Goal: Task Accomplishment & Management: Manage account settings

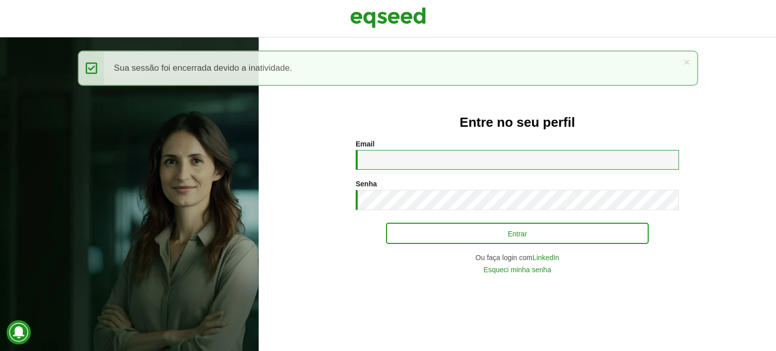
type input "**********"
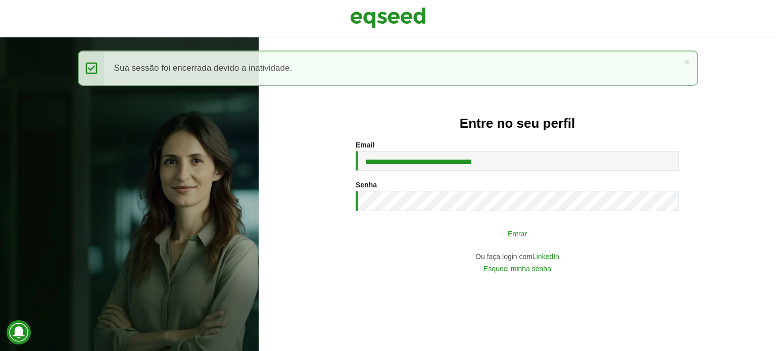
click at [422, 240] on button "Entrar" at bounding box center [517, 233] width 263 height 19
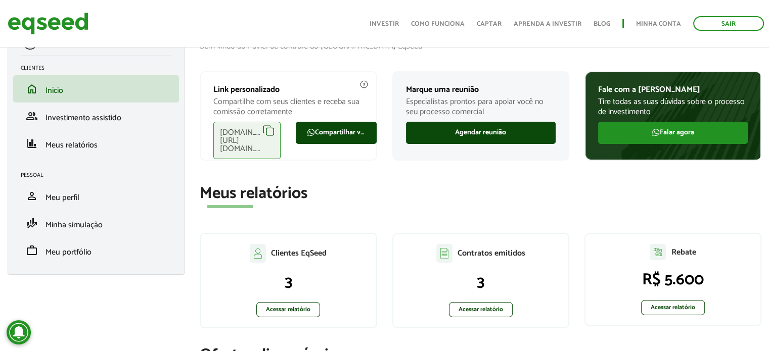
scroll to position [51, 0]
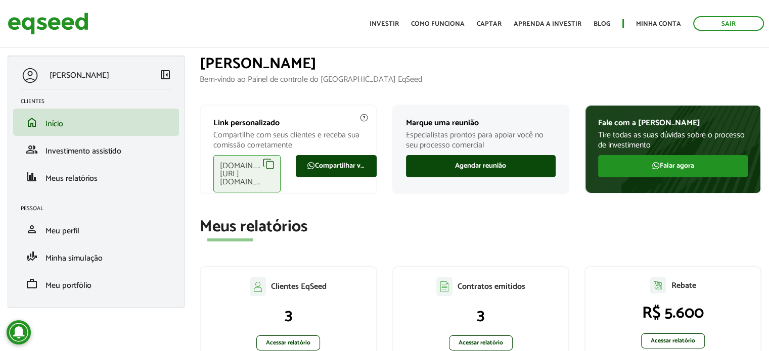
click at [702, 248] on section "Meus relatórios Clientes EqSeed 3 Acessar relatório Contratos emitidos 3 Acessa…" at bounding box center [481, 295] width 562 height 154
click at [592, 258] on section "Meus relatórios Clientes EqSeed 3 Acessar relatório Contratos emitidos 3 Acessa…" at bounding box center [481, 295] width 562 height 154
drag, startPoint x: 572, startPoint y: 226, endPoint x: 560, endPoint y: 309, distance: 83.8
click at [572, 226] on h2 "Meus relatórios" at bounding box center [481, 227] width 562 height 18
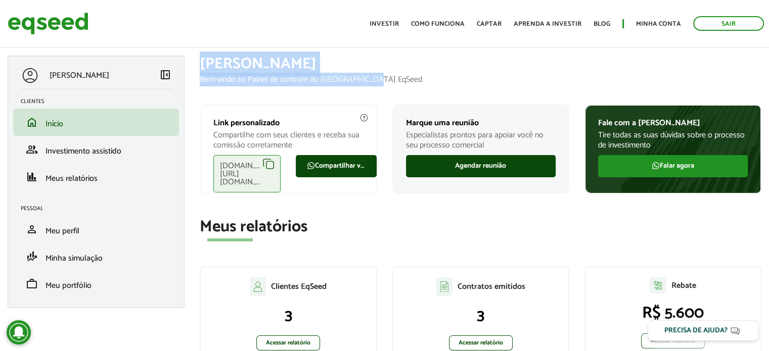
drag, startPoint x: 203, startPoint y: 53, endPoint x: 372, endPoint y: 83, distance: 171.6
drag, startPoint x: 202, startPoint y: 61, endPoint x: 382, endPoint y: 81, distance: 181.1
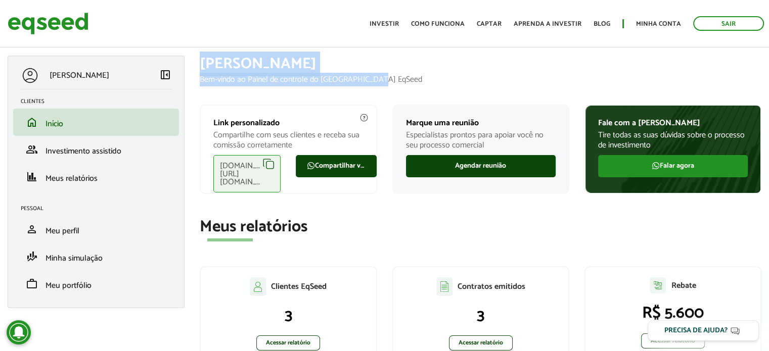
click at [382, 81] on p "Bem-vindo ao Painel de controle do [GEOGRAPHIC_DATA] EqSeed" at bounding box center [481, 80] width 562 height 10
click at [328, 71] on h1 "[PERSON_NAME]" at bounding box center [481, 64] width 562 height 17
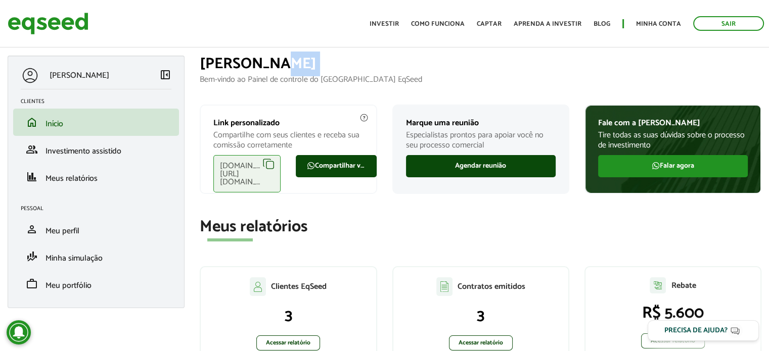
click at [328, 71] on h1 "[PERSON_NAME]" at bounding box center [481, 64] width 562 height 17
click at [385, 80] on p "Bem-vindo ao Painel de controle do [GEOGRAPHIC_DATA] EqSeed" at bounding box center [481, 80] width 562 height 10
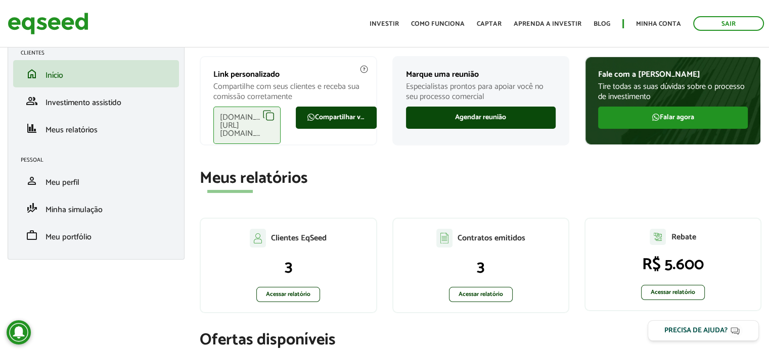
scroll to position [101, 0]
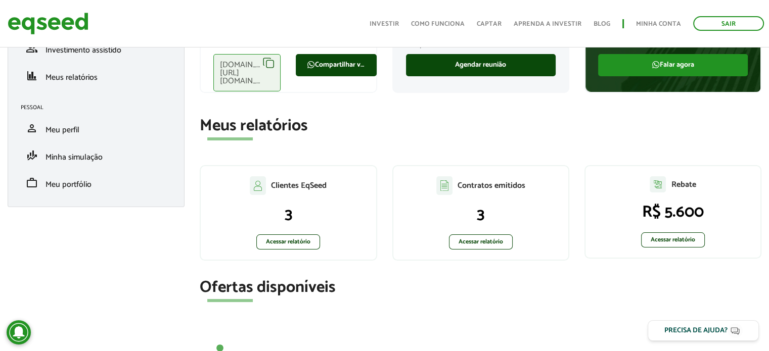
click at [548, 144] on section "Meus relatórios Clientes EqSeed 3 Acessar relatório Contratos emitidos 3 Acessa…" at bounding box center [481, 194] width 562 height 154
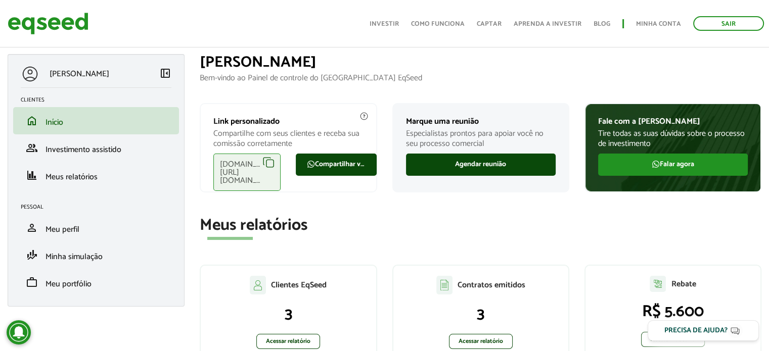
scroll to position [0, 0]
